Goal: Task Accomplishment & Management: Manage account settings

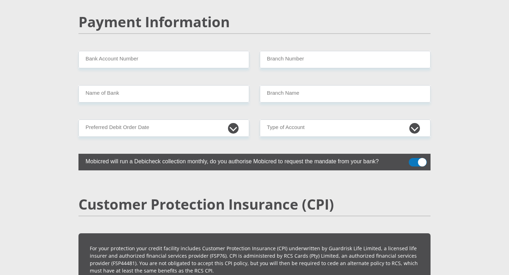
scroll to position [1391, 0]
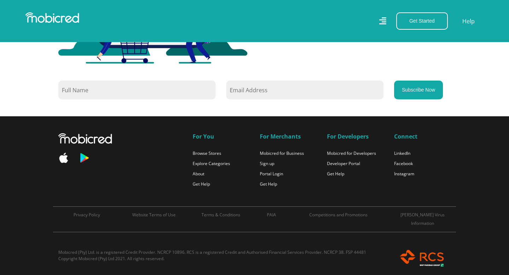
scroll to position [630, 0]
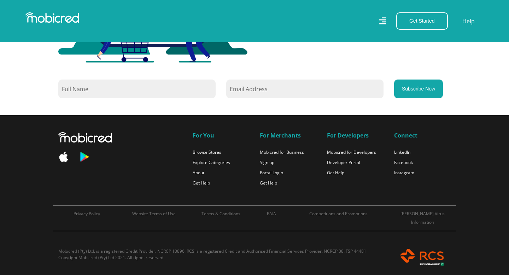
click at [381, 21] on icon at bounding box center [382, 21] width 7 height 10
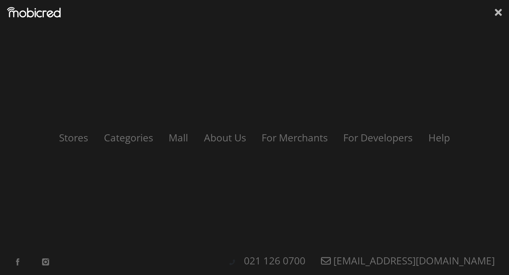
click at [497, 13] on icon at bounding box center [498, 12] width 7 height 7
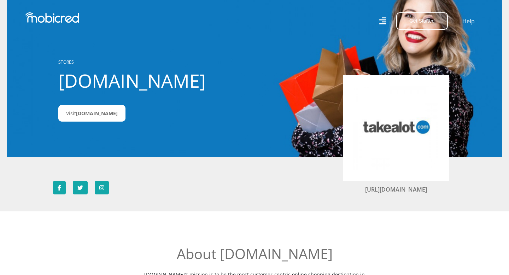
scroll to position [0, 0]
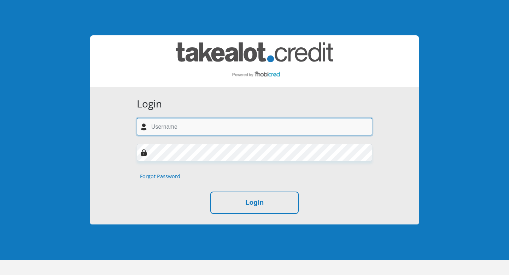
click at [162, 128] on input "text" at bounding box center [255, 126] width 236 height 17
type input "[EMAIL_ADDRESS][DOMAIN_NAME]"
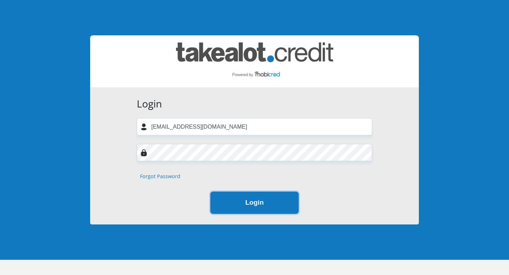
click at [251, 205] on button "Login" at bounding box center [254, 203] width 88 height 22
